Goal: Task Accomplishment & Management: Manage account settings

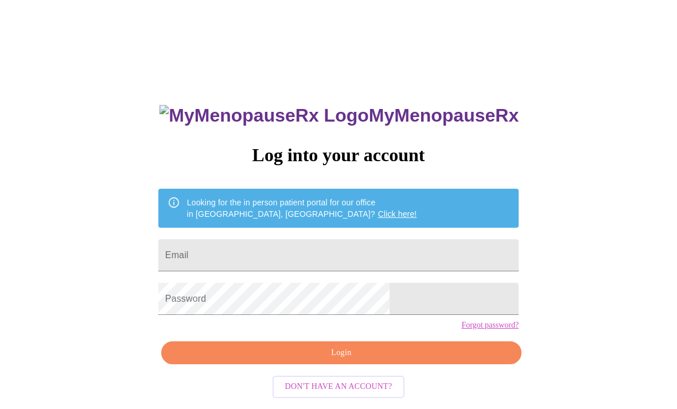
click at [302, 265] on input "Email" at bounding box center [338, 255] width 360 height 32
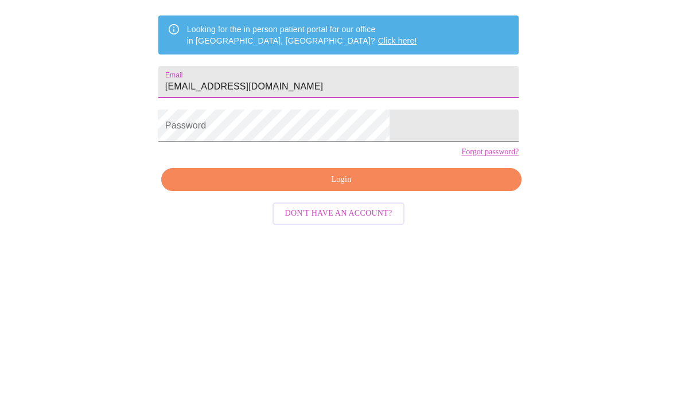
type input "[EMAIL_ADDRESS][DOMAIN_NAME]"
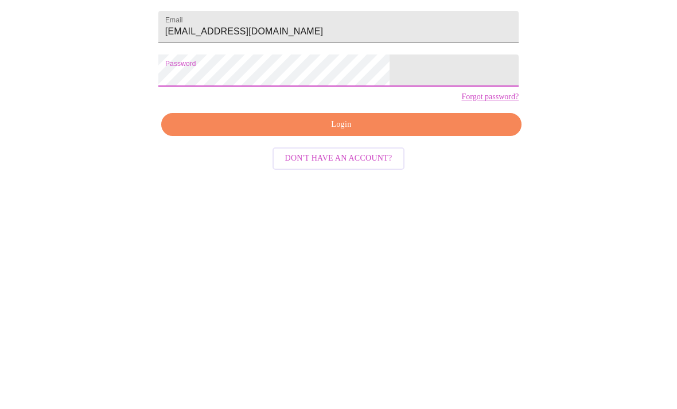
click at [386, 346] on span "Login" at bounding box center [341, 353] width 334 height 14
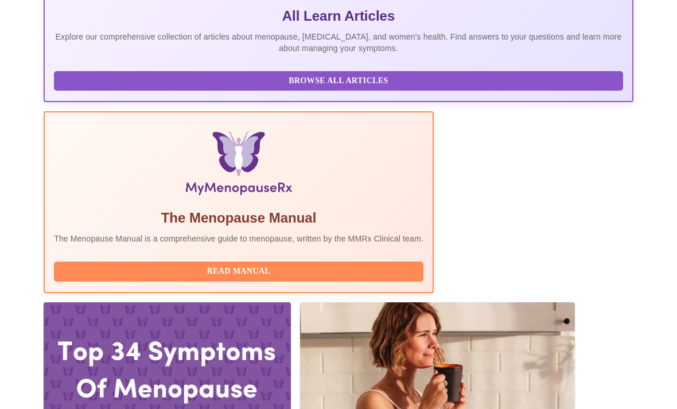
scroll to position [331, 0]
